Goal: Task Accomplishment & Management: Use online tool/utility

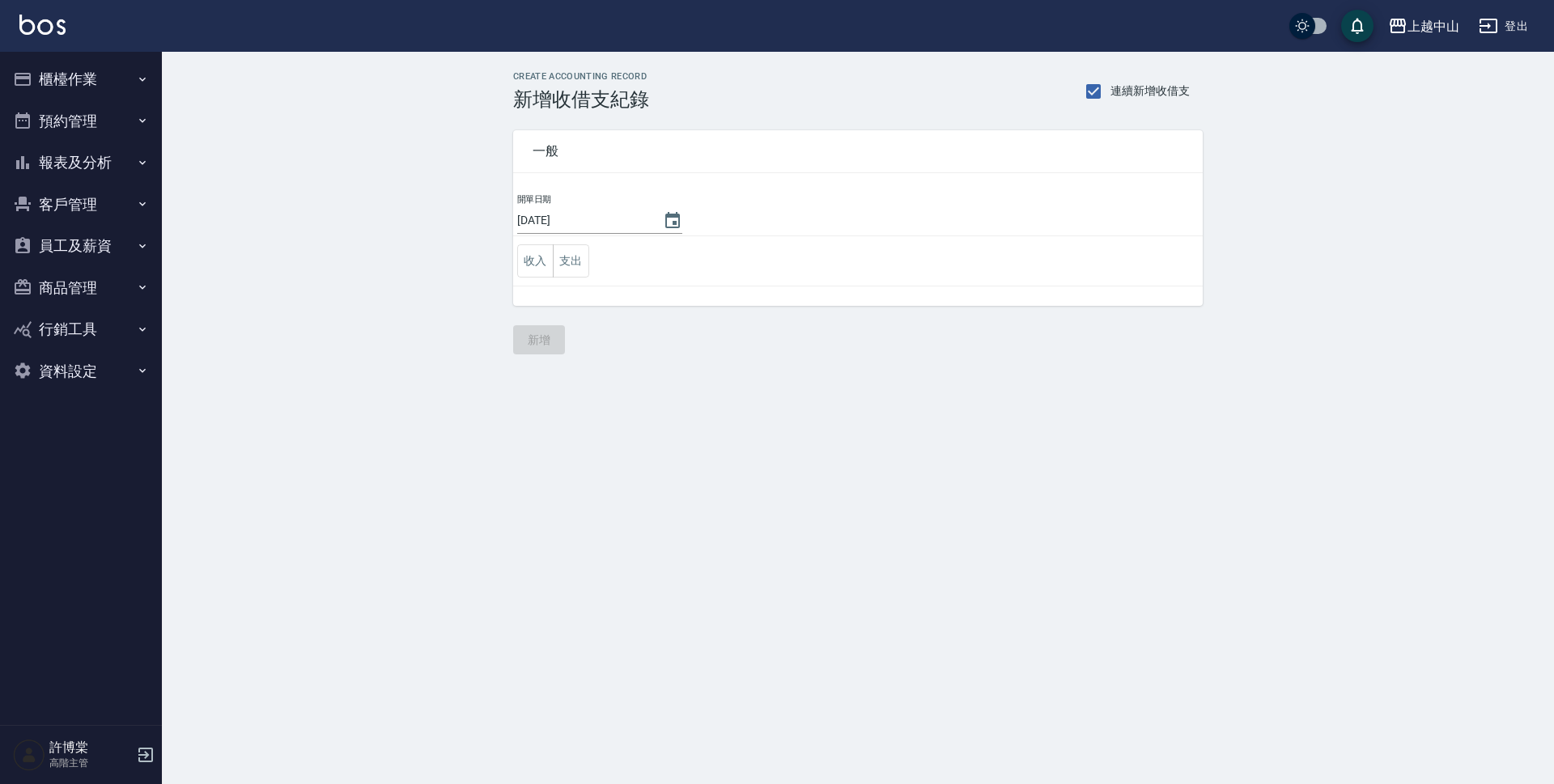
click at [52, 67] on button "櫃檯作業" at bounding box center [81, 79] width 149 height 42
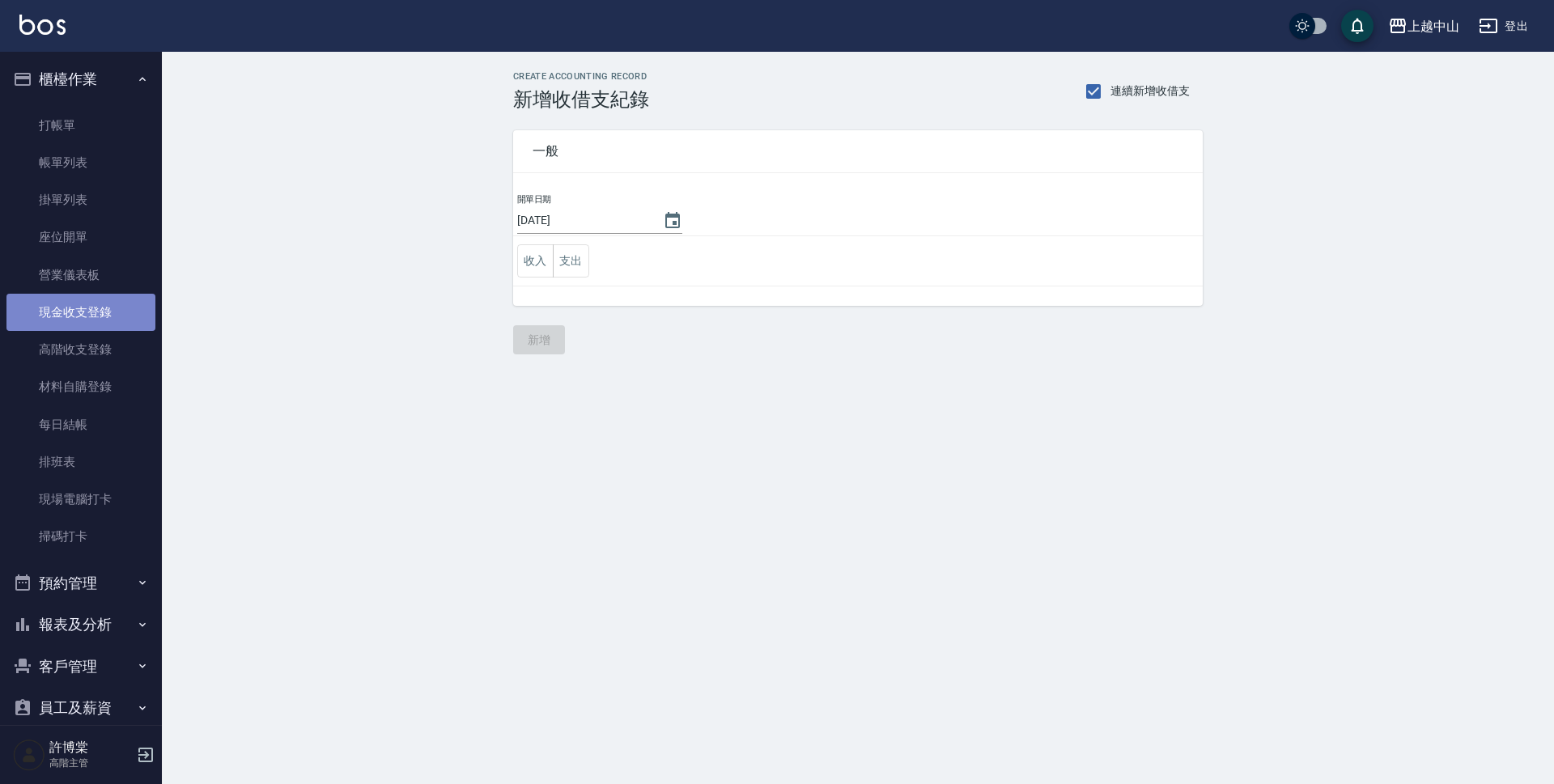
click at [94, 304] on link "現金收支登錄" at bounding box center [81, 312] width 149 height 37
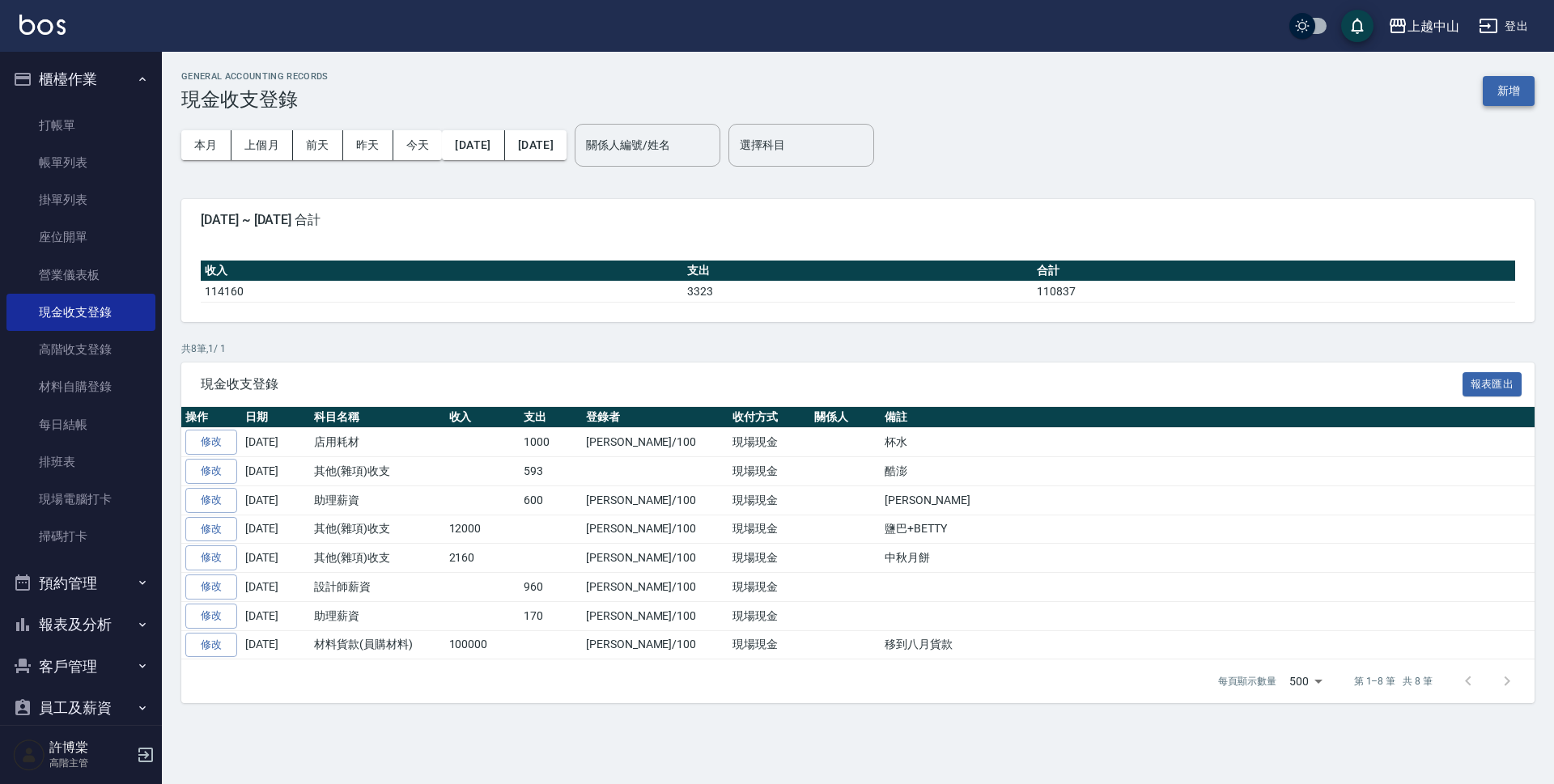
click at [1520, 92] on button "新增" at bounding box center [1508, 90] width 51 height 30
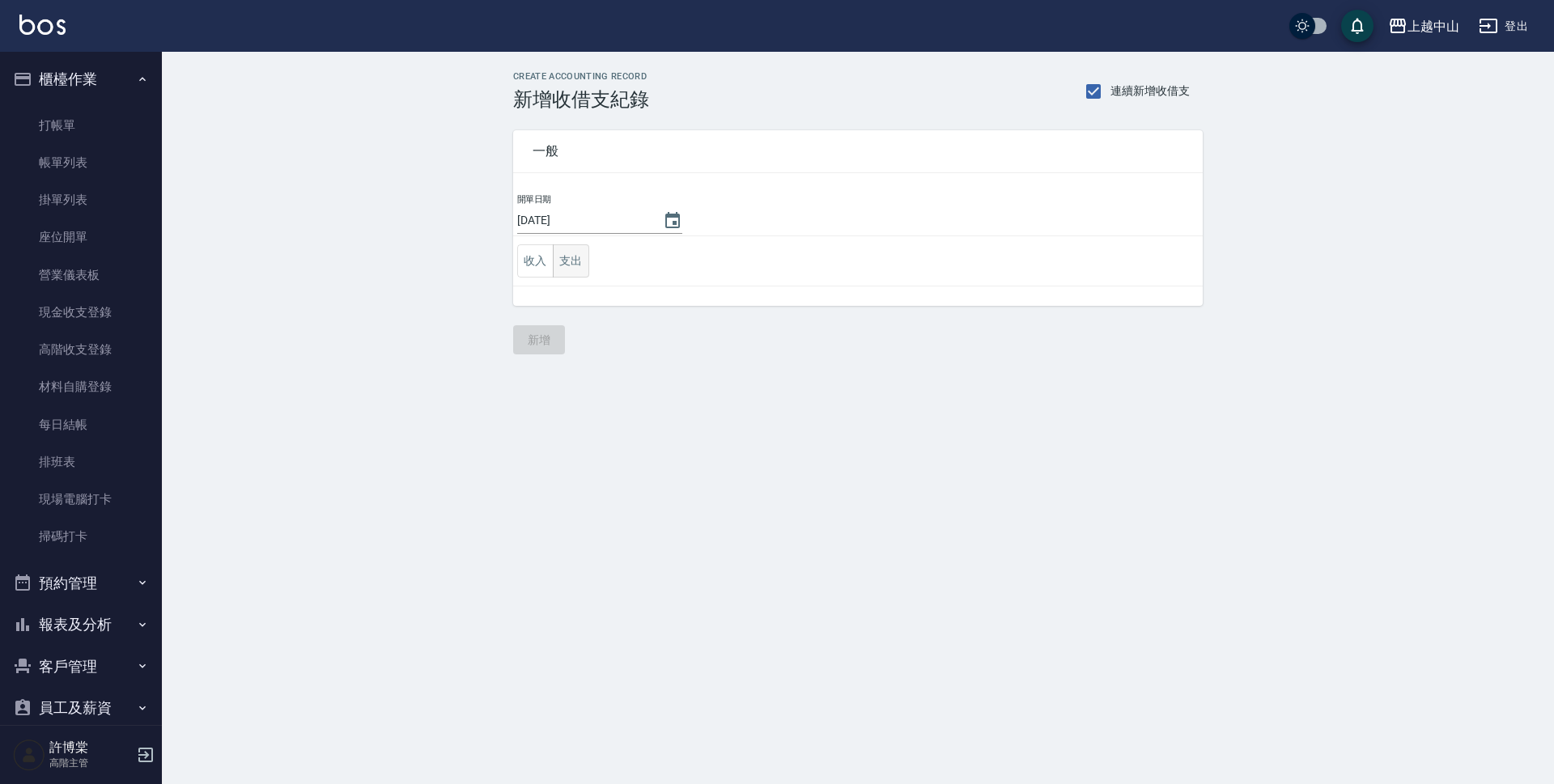
click at [562, 259] on button "支出" at bounding box center [571, 261] width 36 height 33
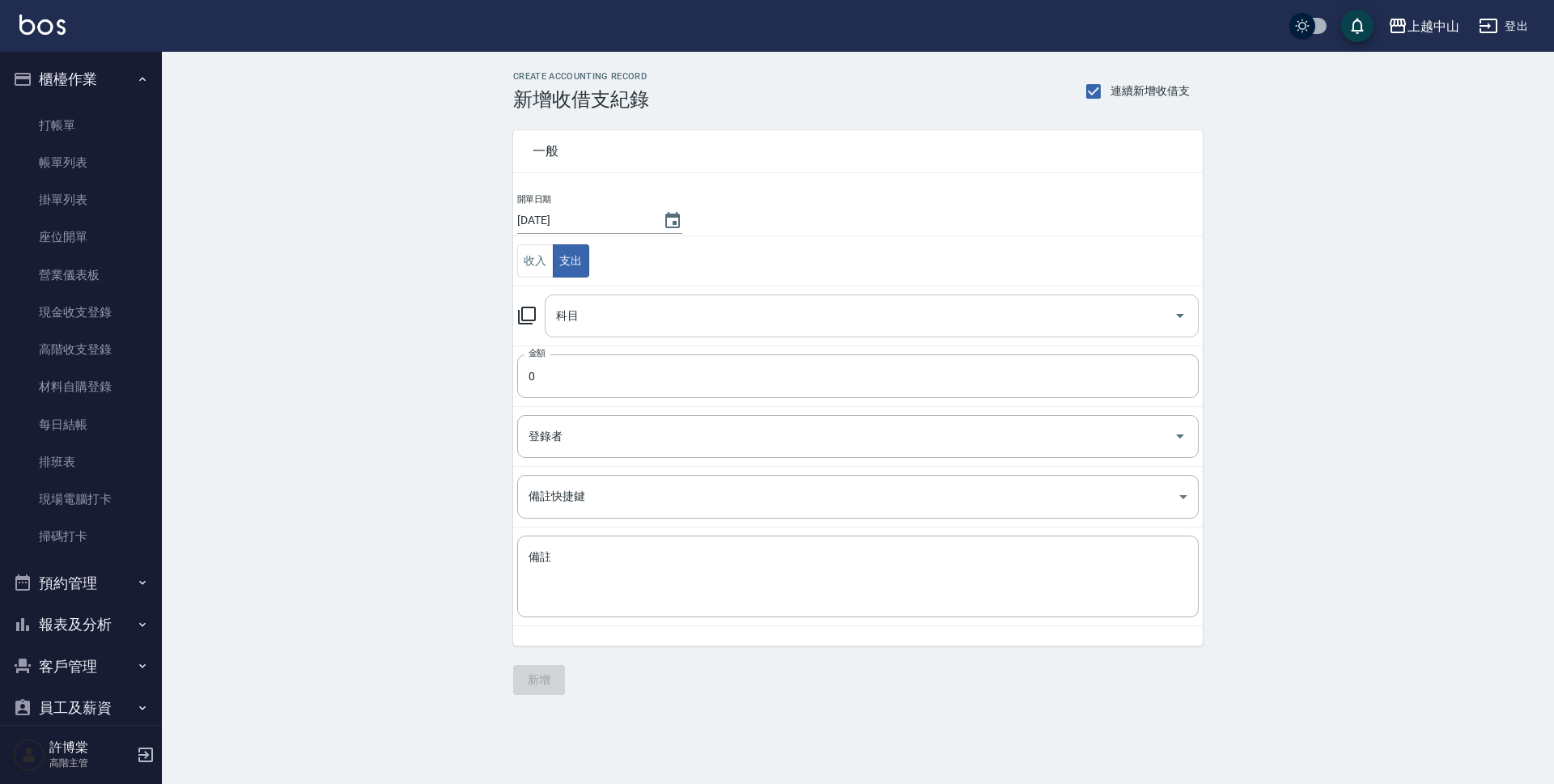
click at [589, 304] on input "科目" at bounding box center [859, 316] width 616 height 29
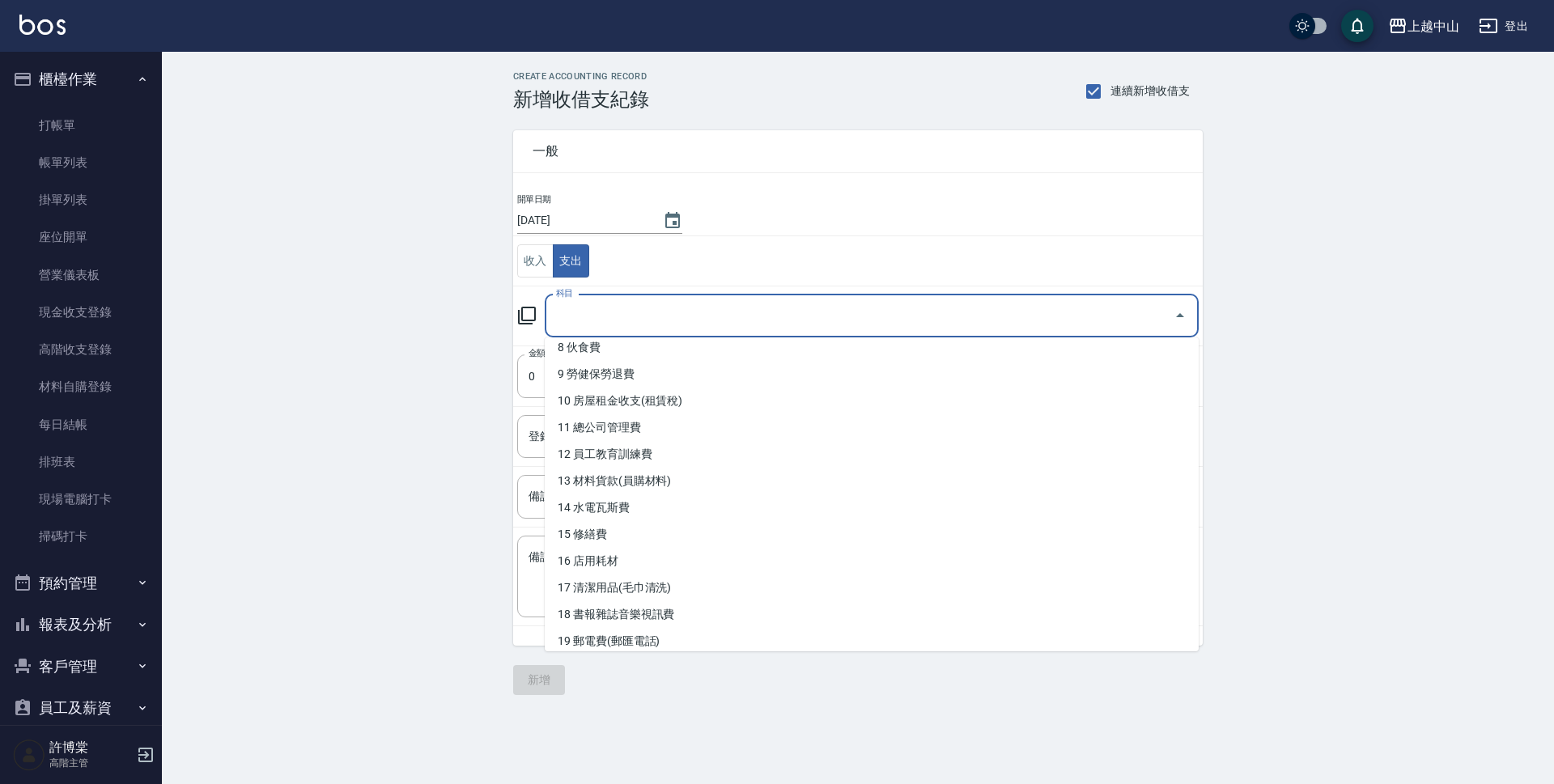
scroll to position [231, 0]
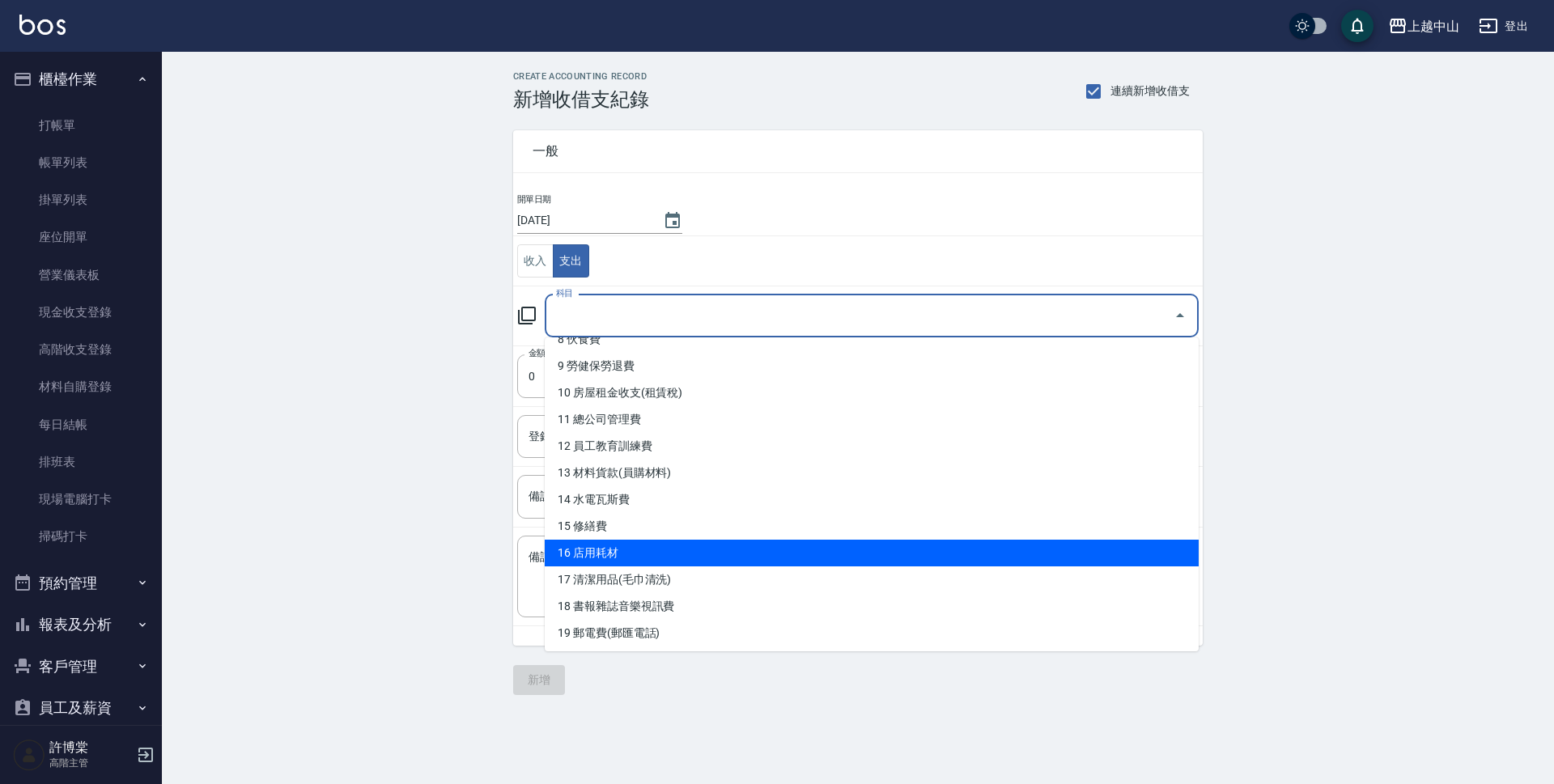
click at [877, 560] on li "16 店用耗材" at bounding box center [872, 553] width 654 height 27
type input "16 店用耗材"
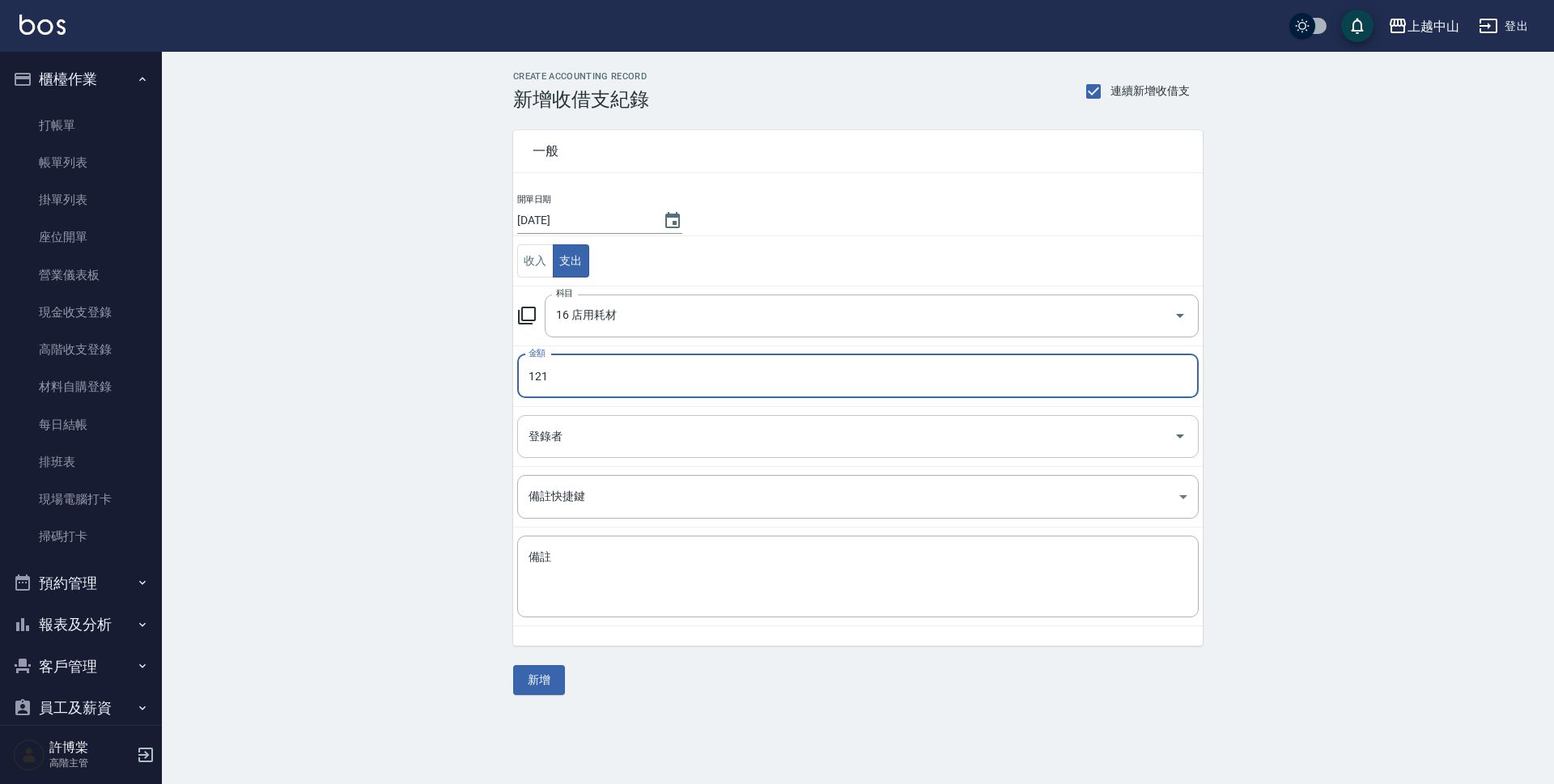
type input "121"
click at [574, 432] on input "登錄者" at bounding box center [845, 436] width 643 height 29
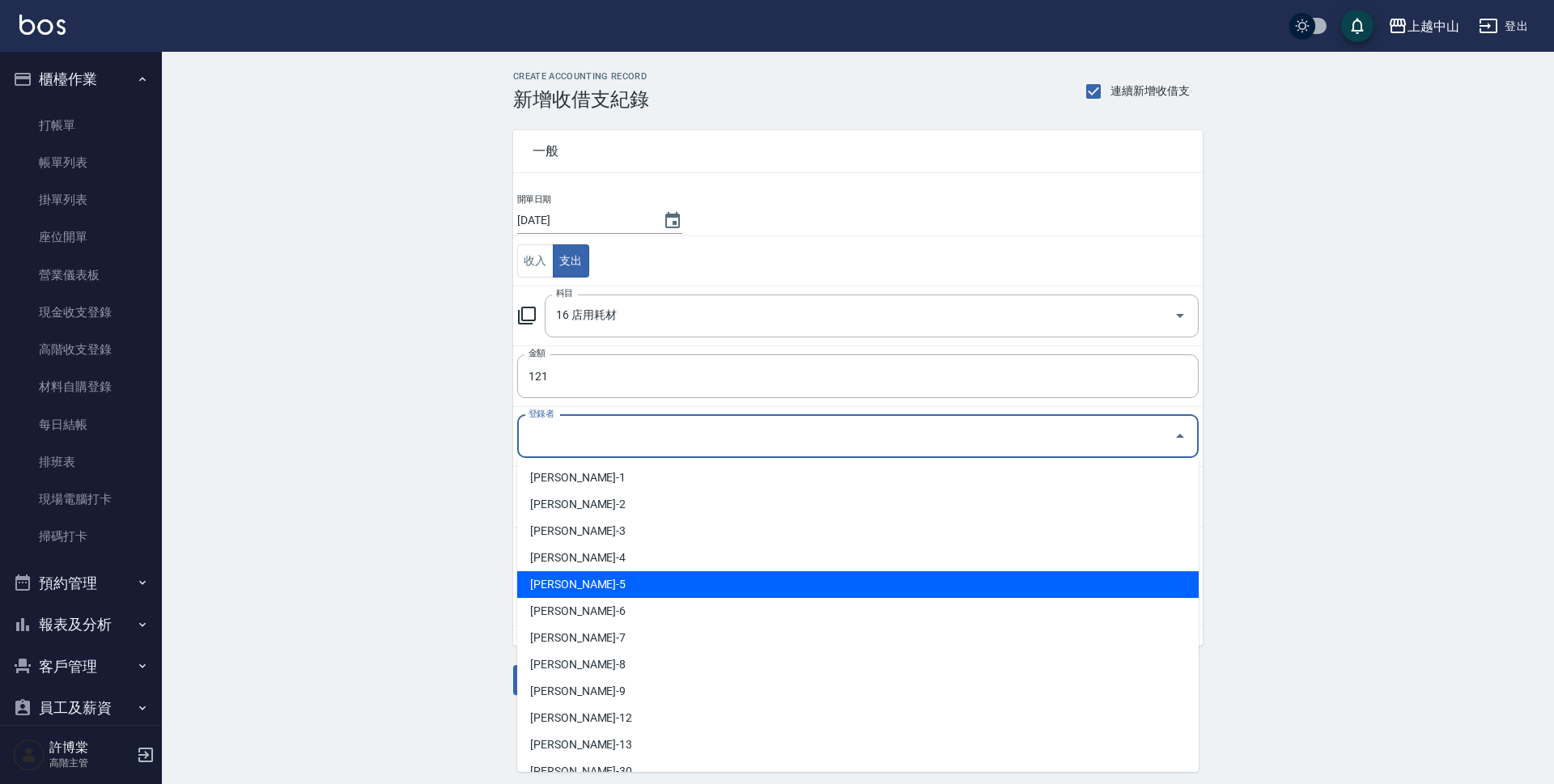
scroll to position [180, 0]
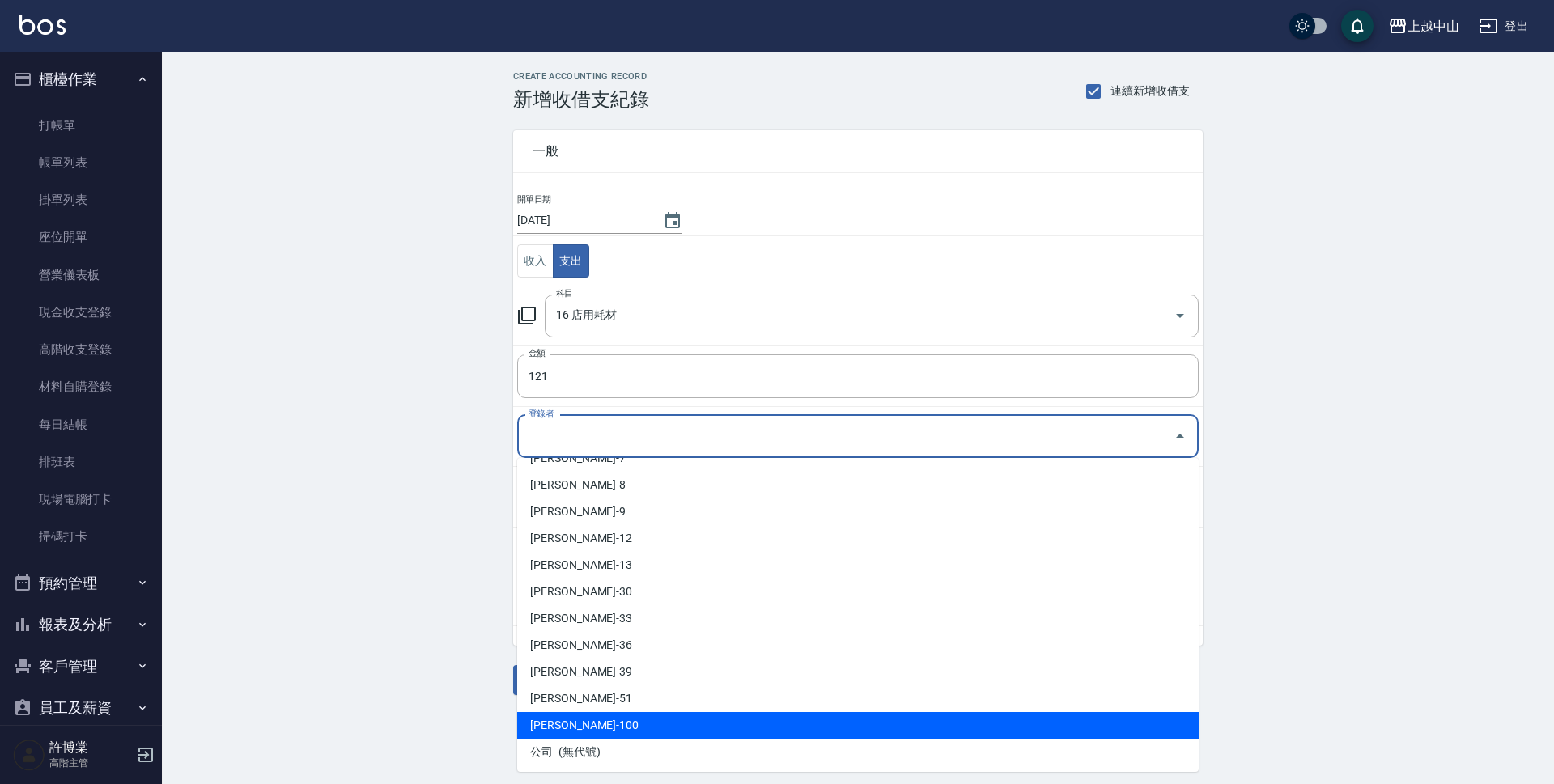
click at [895, 729] on li "許博棠-100" at bounding box center [858, 726] width 681 height 27
type input "許博棠-100"
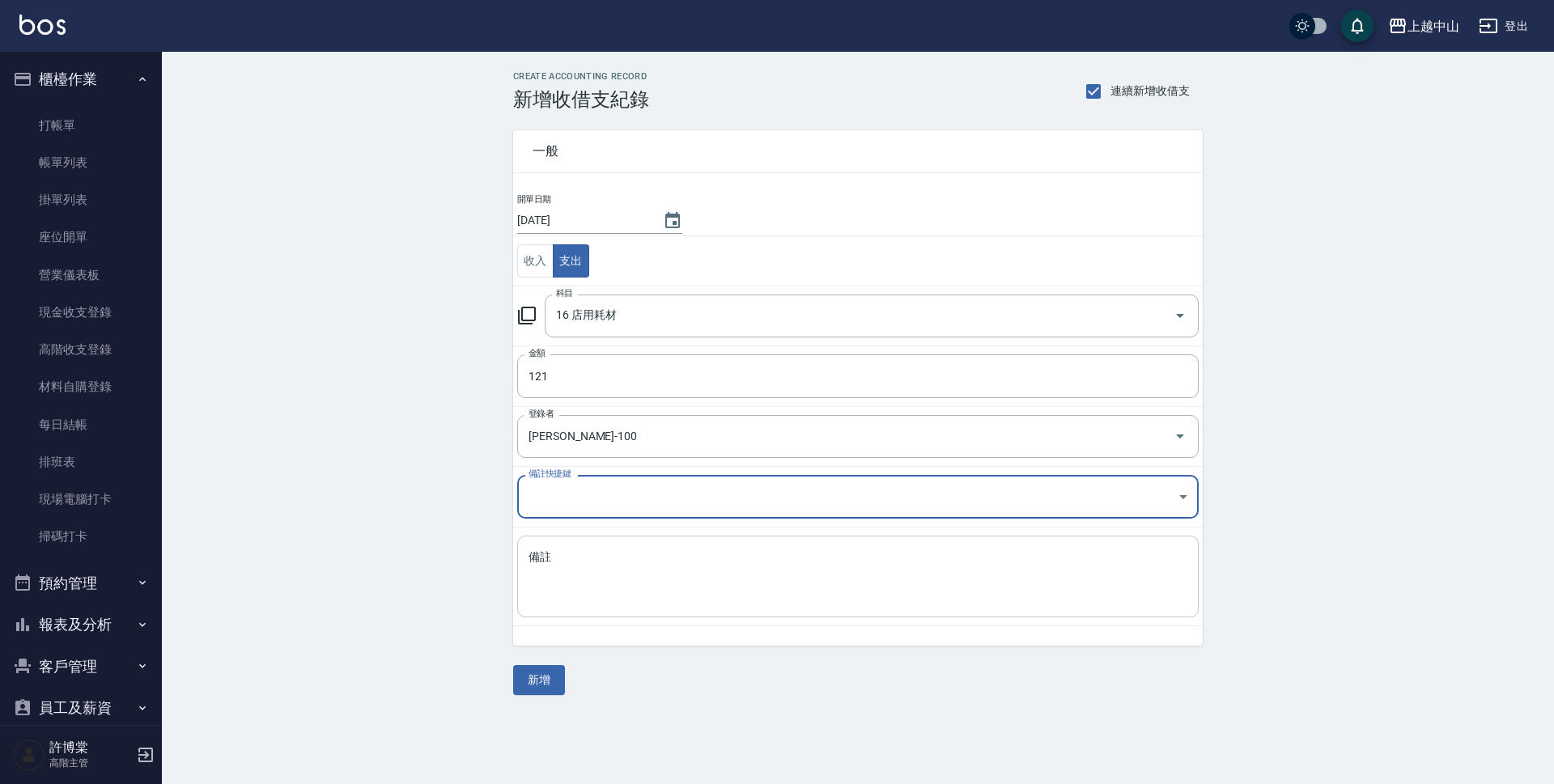
click at [741, 589] on textarea "備註" at bounding box center [858, 577] width 658 height 55
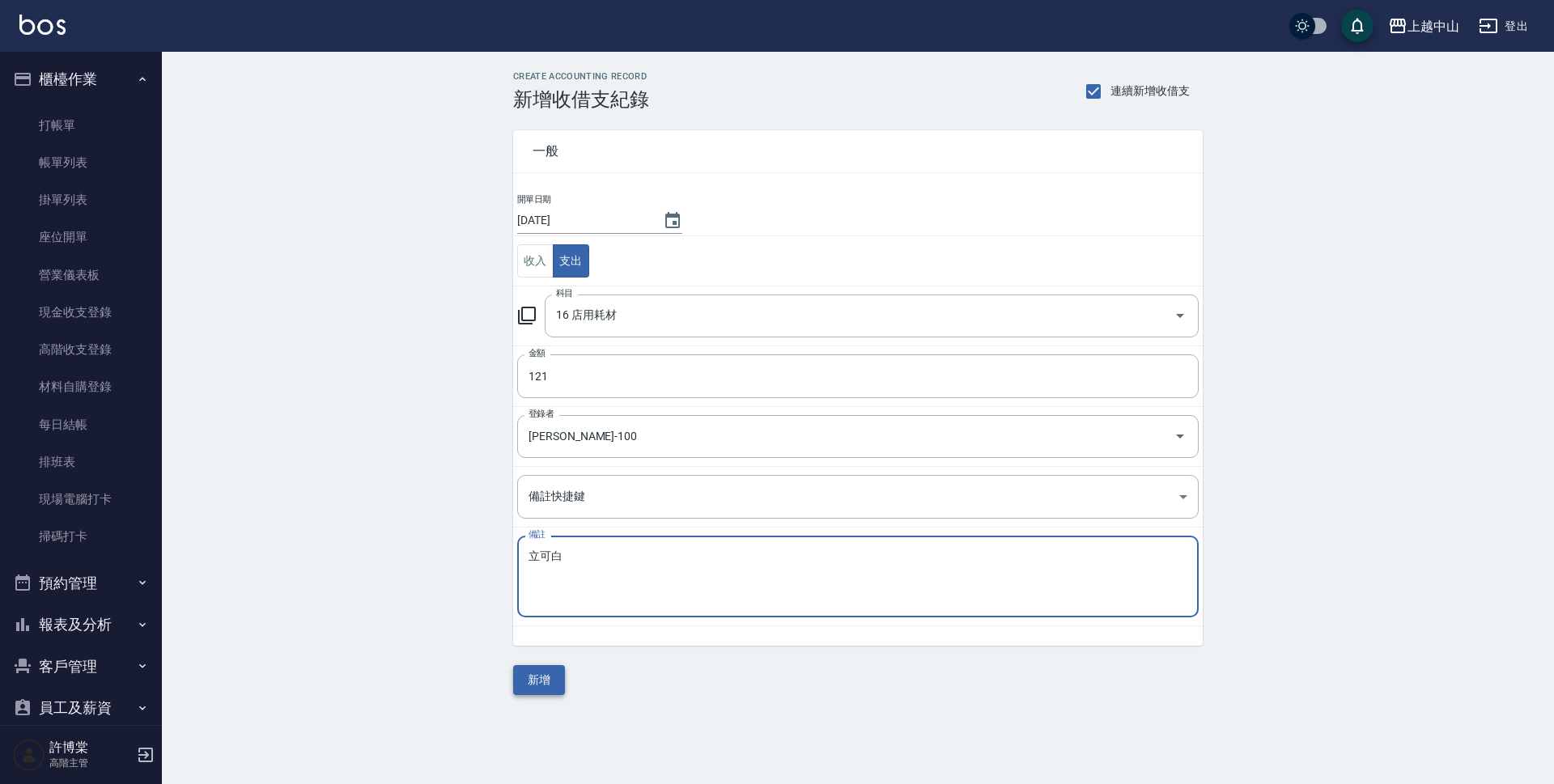
type textarea "立可白"
click at [521, 686] on button "新增" at bounding box center [539, 679] width 51 height 30
